Goal: Task Accomplishment & Management: Manage account settings

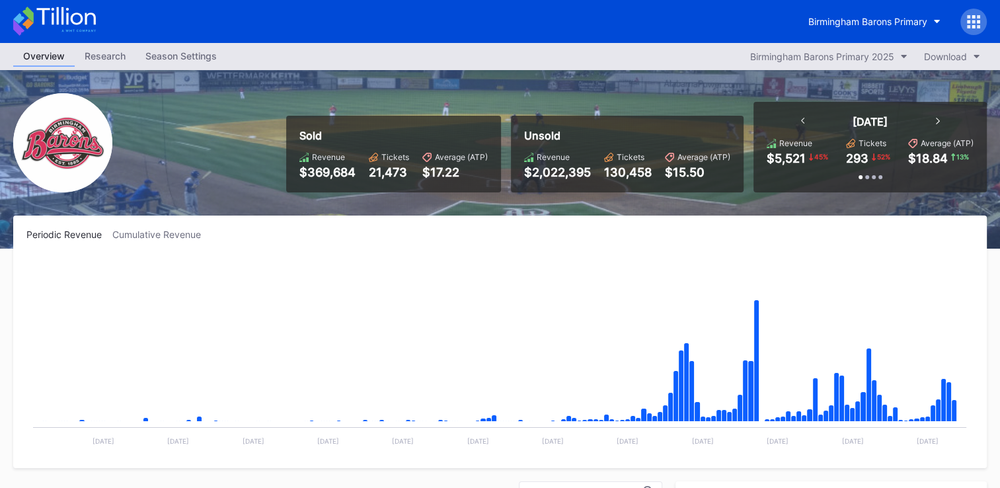
scroll to position [946, 0]
click at [973, 22] on icon at bounding box center [974, 21] width 3 height 3
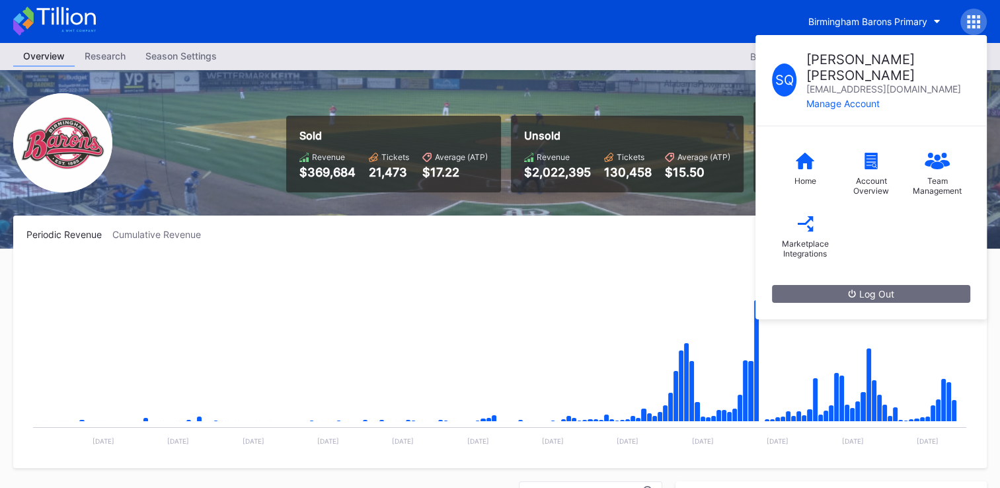
click at [836, 285] on button "Log Out" at bounding box center [871, 294] width 198 height 18
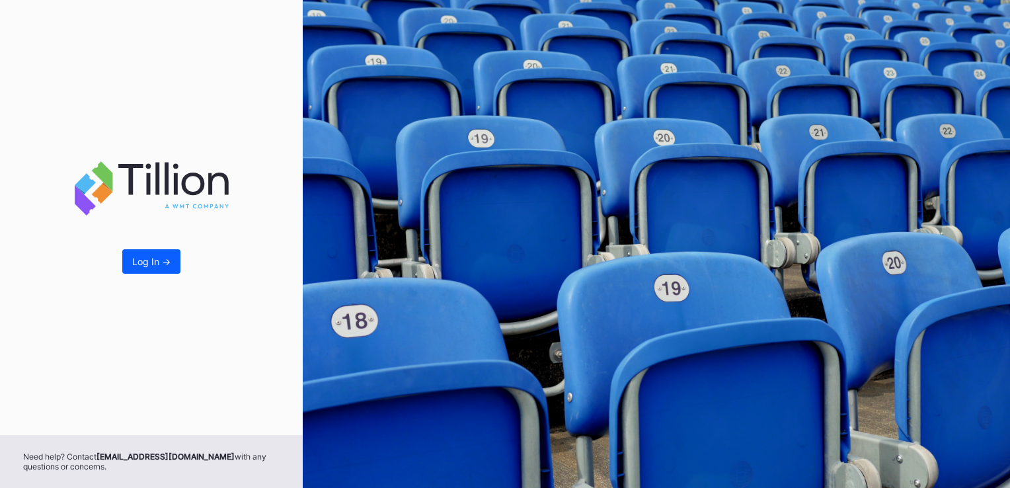
click at [163, 263] on div "Log In ->" at bounding box center [151, 261] width 38 height 11
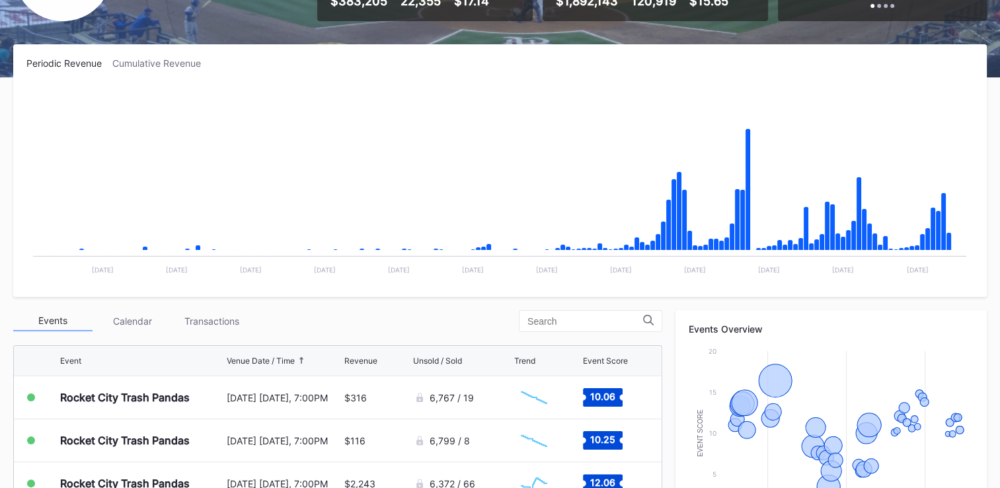
scroll to position [172, 0]
click at [762, 295] on div "Periodic Revenue Cumulative Revenue Created with Highcharts 11.2.0 Chart title …" at bounding box center [500, 170] width 974 height 253
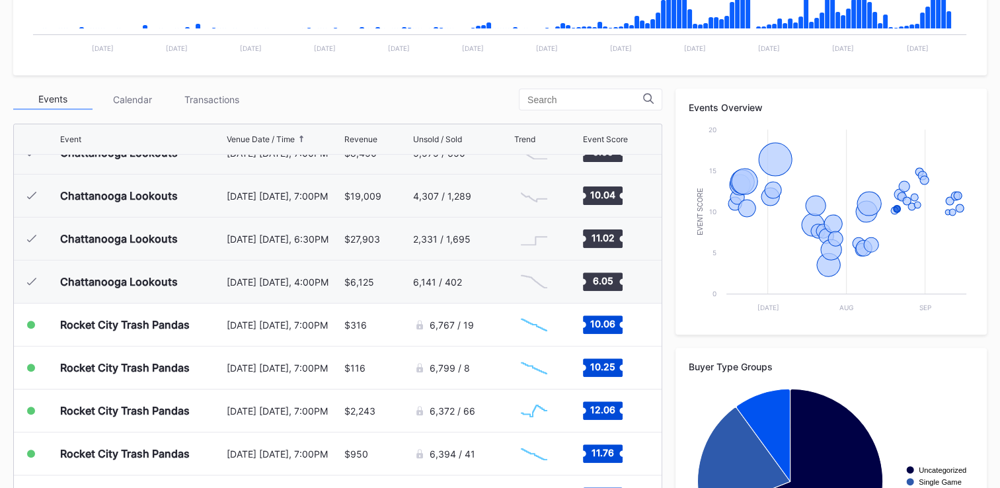
scroll to position [883, 0]
click at [434, 80] on div "Periodic Revenue Cumulative Revenue Created with Highcharts 11.2.0 Chart title …" at bounding box center [500, 215] width 1000 height 784
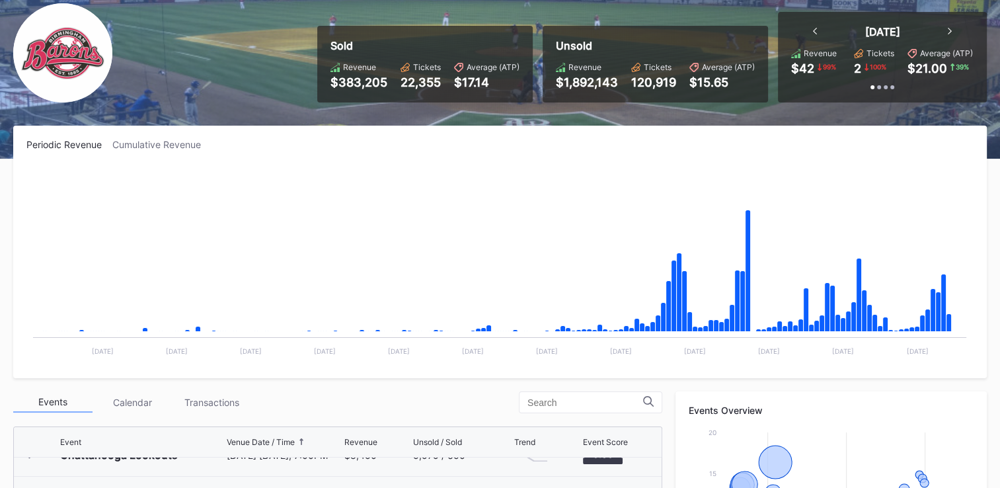
scroll to position [0, 0]
